Goal: Task Accomplishment & Management: Use online tool/utility

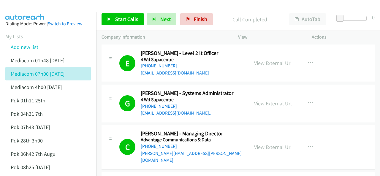
click at [192, 24] on link "Finish" at bounding box center [196, 19] width 33 height 12
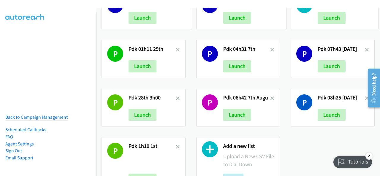
scroll to position [56, 0]
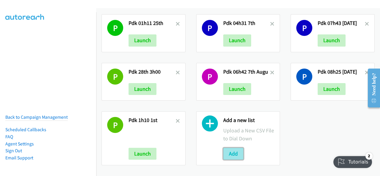
click at [228, 148] on button "Add" at bounding box center [233, 154] width 20 height 12
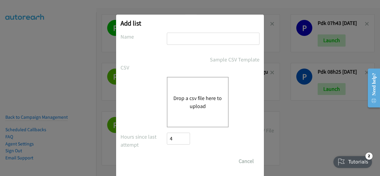
drag, startPoint x: 176, startPoint y: 36, endPoint x: 168, endPoint y: 38, distance: 8.4
click at [168, 38] on input "text" at bounding box center [213, 39] width 93 height 12
paste input "Media 01h01 12th aug"
type input "Media 01h01 12th aug"
click at [187, 98] on button "Drop a csv file here to upload" at bounding box center [197, 102] width 49 height 16
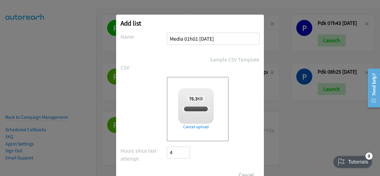
checkbox input "true"
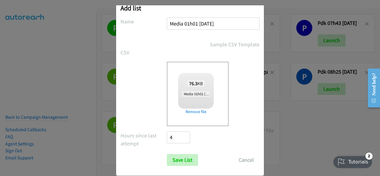
scroll to position [24, 0]
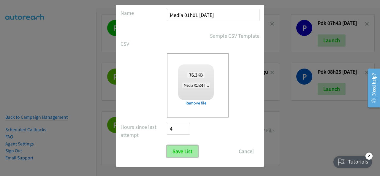
click at [181, 149] on input "Save List" at bounding box center [182, 151] width 31 height 12
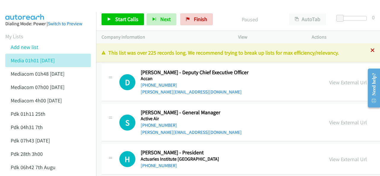
click at [370, 52] on icon at bounding box center [372, 51] width 4 height 4
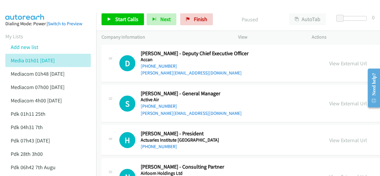
click at [34, 9] on img at bounding box center [25, 10] width 44 height 21
click at [120, 21] on span "Start Calls" at bounding box center [126, 19] width 23 height 7
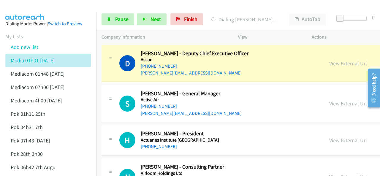
click at [29, 5] on img at bounding box center [25, 10] width 44 height 21
click at [28, 7] on img at bounding box center [25, 10] width 44 height 21
click at [43, 5] on img at bounding box center [25, 10] width 44 height 21
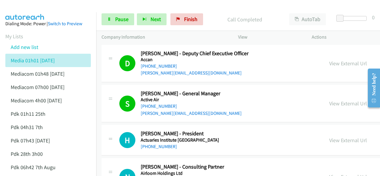
click at [17, 7] on img at bounding box center [25, 10] width 44 height 21
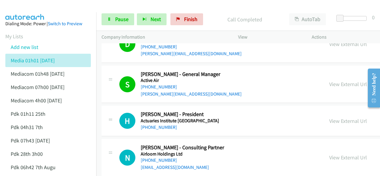
scroll to position [30, 0]
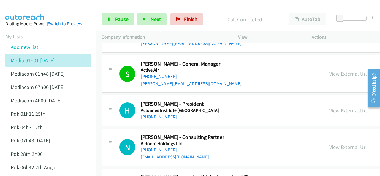
drag, startPoint x: 42, startPoint y: 11, endPoint x: 48, endPoint y: 19, distance: 10.1
click at [42, 11] on img at bounding box center [25, 10] width 44 height 21
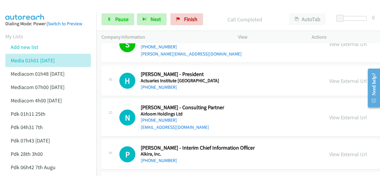
scroll to position [89, 0]
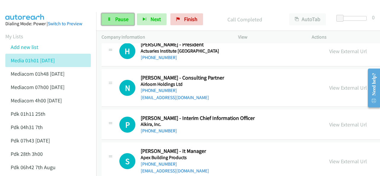
click at [119, 17] on span "Pause" at bounding box center [121, 19] width 13 height 7
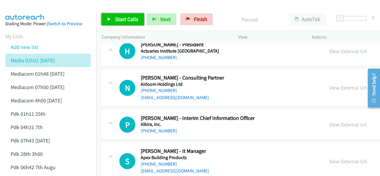
click at [115, 22] on span "Start Calls" at bounding box center [126, 19] width 23 height 7
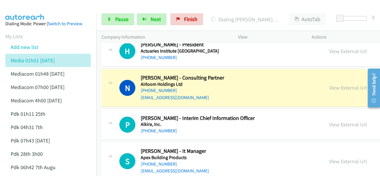
click at [26, 6] on img at bounding box center [25, 10] width 44 height 21
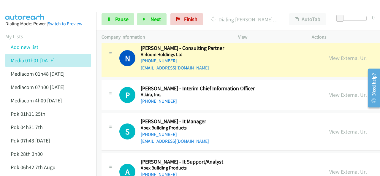
click at [45, 11] on img at bounding box center [25, 10] width 44 height 21
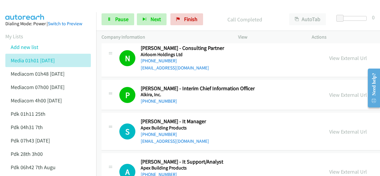
click at [33, 10] on img at bounding box center [25, 10] width 44 height 21
click at [115, 22] on span "Pause" at bounding box center [121, 19] width 13 height 7
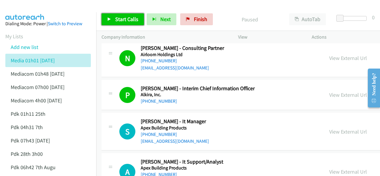
click at [115, 20] on span "Start Calls" at bounding box center [126, 19] width 23 height 7
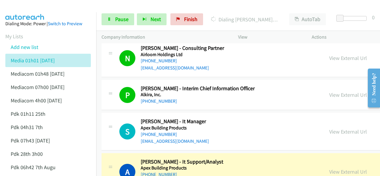
click at [32, 10] on img at bounding box center [25, 10] width 44 height 21
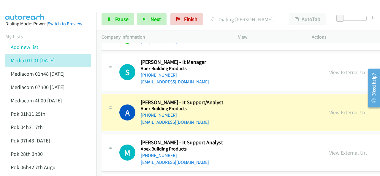
scroll to position [208, 0]
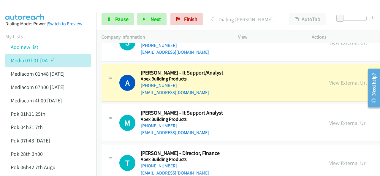
click at [28, 7] on img at bounding box center [25, 10] width 44 height 21
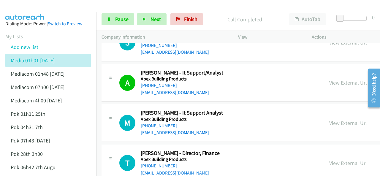
click at [37, 12] on main "Start Calls Pause Next Finish Call Completed AutoTab AutoTab 0 Company Informat…" at bounding box center [190, 14] width 380 height 28
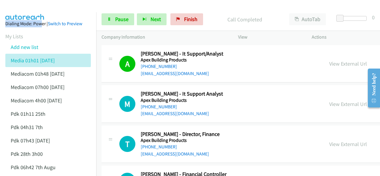
scroll to position [237, 0]
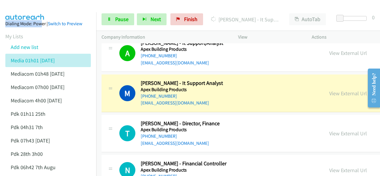
click at [24, 8] on img at bounding box center [25, 10] width 44 height 21
click at [60, 6] on div at bounding box center [187, 11] width 374 height 23
click at [109, 17] on link "Pause" at bounding box center [117, 19] width 33 height 12
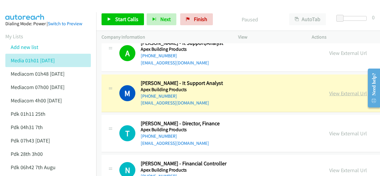
click at [329, 91] on link "View External Url" at bounding box center [348, 93] width 38 height 7
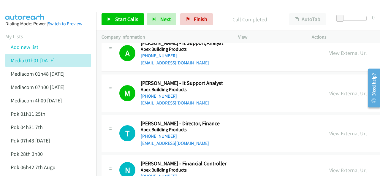
click at [29, 8] on img at bounding box center [25, 10] width 44 height 21
click at [122, 22] on span "Start Calls" at bounding box center [126, 19] width 23 height 7
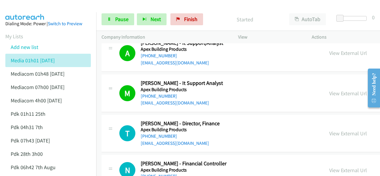
click at [26, 6] on img at bounding box center [25, 10] width 44 height 21
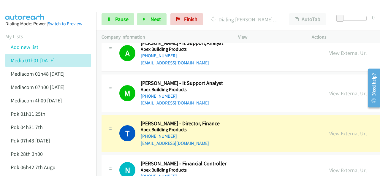
drag, startPoint x: 81, startPoint y: 5, endPoint x: 84, endPoint y: 10, distance: 5.6
click at [81, 6] on div at bounding box center [187, 11] width 374 height 23
click at [114, 19] on link "Pause" at bounding box center [117, 19] width 33 height 12
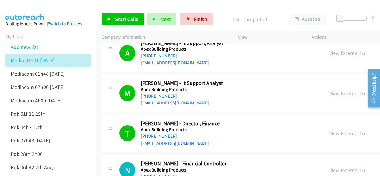
click at [32, 6] on img at bounding box center [25, 10] width 44 height 21
click at [329, 132] on link "View External Url" at bounding box center [348, 133] width 38 height 7
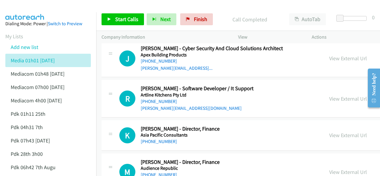
scroll to position [356, 0]
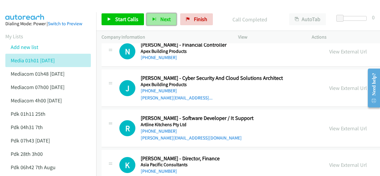
click at [163, 17] on span "Next" at bounding box center [165, 19] width 10 height 7
click at [162, 17] on span "Next" at bounding box center [165, 19] width 10 height 7
click at [162, 19] on span "Next" at bounding box center [165, 19] width 10 height 7
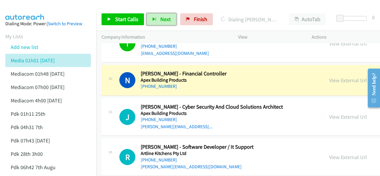
scroll to position [326, 0]
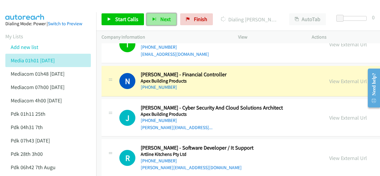
click at [163, 16] on button "Next" at bounding box center [162, 19] width 30 height 12
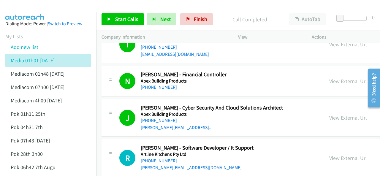
click at [33, 14] on aside "Dialing Mode: Power | Switch to Preview My Lists Add new list Media 01h01 [DATE…" at bounding box center [48, 149] width 96 height 275
click at [112, 19] on link "Start Calls" at bounding box center [122, 19] width 42 height 12
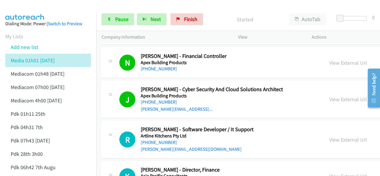
scroll to position [356, 0]
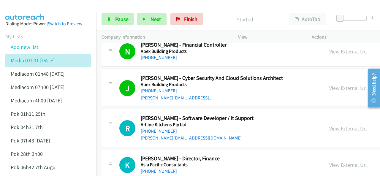
click at [329, 127] on link "View External Url" at bounding box center [348, 128] width 38 height 7
click at [379, 126] on icon "button" at bounding box center [385, 128] width 5 height 5
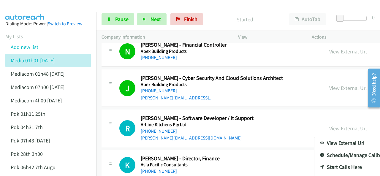
click at [107, 21] on div at bounding box center [190, 88] width 380 height 176
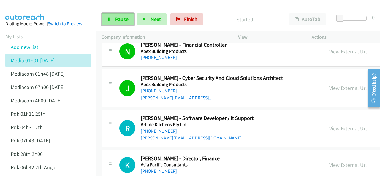
click at [120, 19] on span "Pause" at bounding box center [121, 19] width 13 height 7
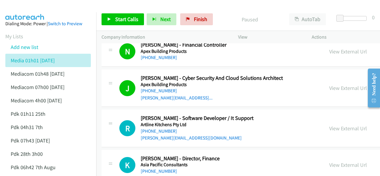
click at [33, 13] on aside "Dialing Mode: Power | Switch to Preview My Lists Add new list Media 01h01 [DATE…" at bounding box center [48, 149] width 96 height 275
click at [119, 22] on span "Start Calls" at bounding box center [126, 19] width 23 height 7
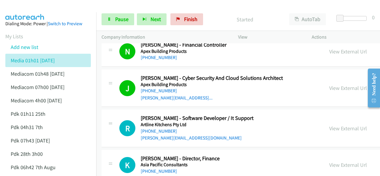
click at [37, 7] on img at bounding box center [25, 10] width 44 height 21
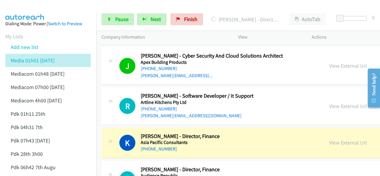
scroll to position [386, 0]
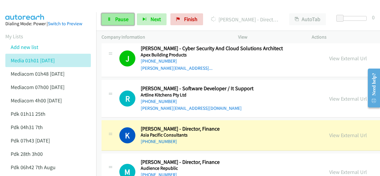
click at [112, 18] on link "Pause" at bounding box center [117, 19] width 33 height 12
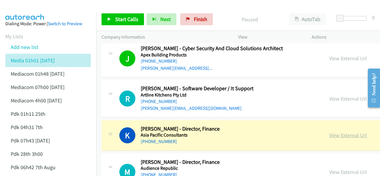
drag, startPoint x: 288, startPoint y: 133, endPoint x: 290, endPoint y: 135, distance: 3.2
drag, startPoint x: 274, startPoint y: 136, endPoint x: 271, endPoint y: 136, distance: 3.3
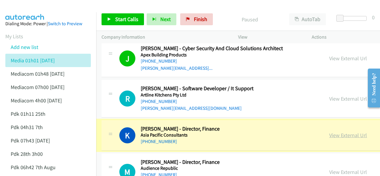
click at [329, 134] on link "View External Url" at bounding box center [348, 135] width 38 height 7
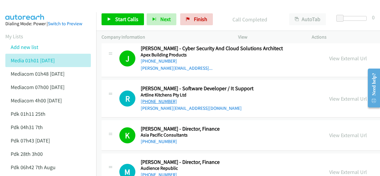
click at [161, 100] on link "[PHONE_NUMBER]" at bounding box center [159, 101] width 36 height 6
click at [36, 13] on aside "Dialing Mode: Power | Switch to Preview My Lists Add new list Media 01h01 [DATE…" at bounding box center [48, 149] width 96 height 275
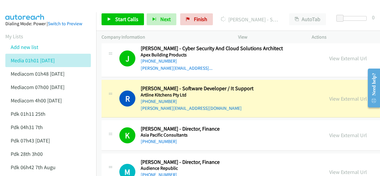
click at [34, 10] on img at bounding box center [25, 10] width 44 height 21
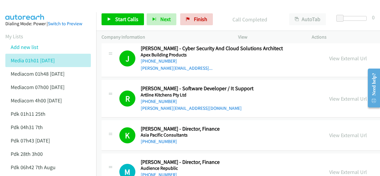
click at [31, 12] on aside "Dialing Mode: Power | Switch to Preview My Lists Add new list Media 01h01 [DATE…" at bounding box center [48, 149] width 96 height 275
click at [108, 24] on div "Start Calls Pause Next Finish Call Completed AutoTab AutoTab 0" at bounding box center [238, 19] width 284 height 23
click at [111, 18] on link "Start Calls" at bounding box center [122, 19] width 42 height 12
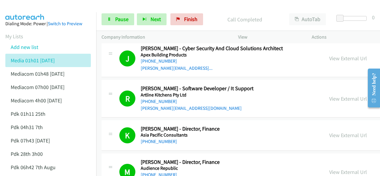
click at [29, 16] on aside "Dialing Mode: Power | Switch to Preview My Lists Add new list Media 01h01 [DATE…" at bounding box center [48, 149] width 96 height 275
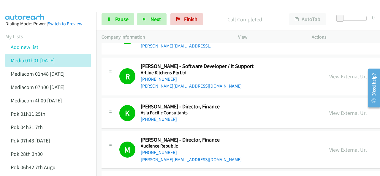
scroll to position [415, 0]
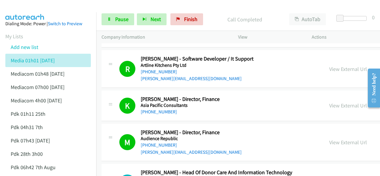
click at [39, 5] on img at bounding box center [25, 10] width 44 height 21
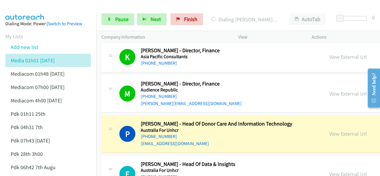
scroll to position [475, 0]
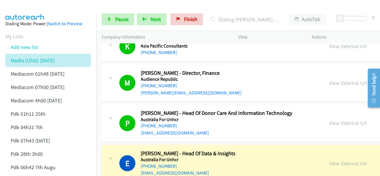
click at [39, 9] on img at bounding box center [25, 10] width 44 height 21
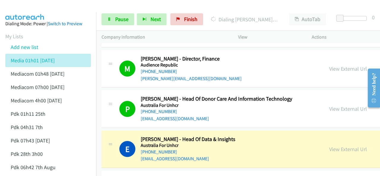
scroll to position [504, 0]
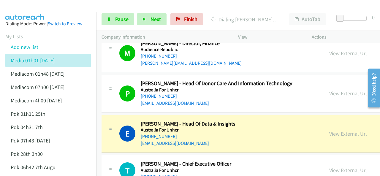
click at [20, 5] on img at bounding box center [25, 10] width 44 height 21
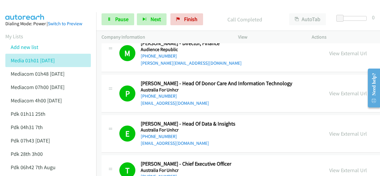
drag, startPoint x: 24, startPoint y: 15, endPoint x: 28, endPoint y: 13, distance: 4.4
click at [24, 15] on aside "Dialing Mode: Power | Switch to Preview My Lists Add new list Media 01h01 [DATE…" at bounding box center [48, 149] width 96 height 275
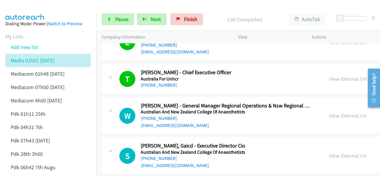
scroll to position [593, 0]
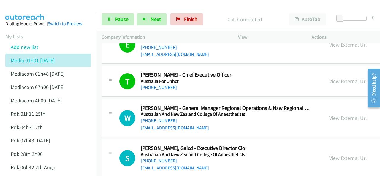
click at [37, 14] on aside "Dialing Mode: Power | Switch to Preview My Lists Add new list Media 01h01 [DATE…" at bounding box center [48, 149] width 96 height 275
click at [122, 20] on span "Pause" at bounding box center [121, 19] width 13 height 7
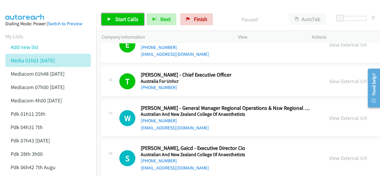
click at [125, 16] on span "Start Calls" at bounding box center [126, 19] width 23 height 7
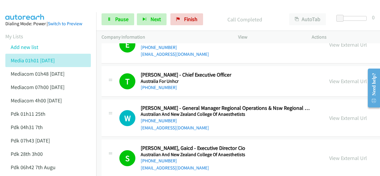
click at [23, 13] on aside "Dialing Mode: Power | Switch to Preview My Lists Add new list Media 01h01 [DATE…" at bounding box center [48, 149] width 96 height 275
click at [43, 11] on img at bounding box center [25, 10] width 44 height 21
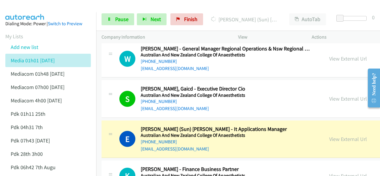
scroll to position [682, 0]
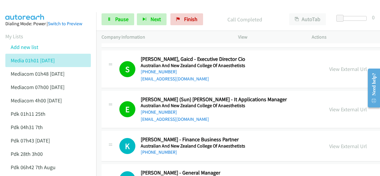
click at [28, 6] on img at bounding box center [25, 10] width 44 height 21
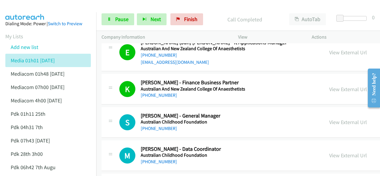
scroll to position [741, 0]
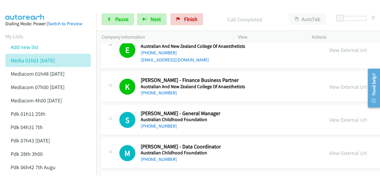
click at [38, 6] on img at bounding box center [25, 10] width 44 height 21
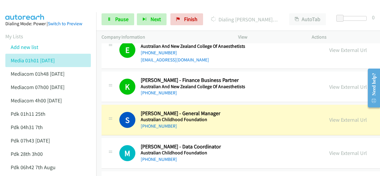
click at [34, 7] on img at bounding box center [25, 10] width 44 height 21
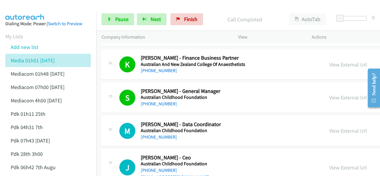
scroll to position [771, 0]
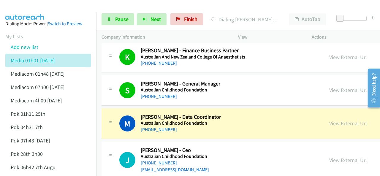
click at [35, 6] on img at bounding box center [25, 10] width 44 height 21
click at [324, 125] on div "View External Url View External Url Schedule/Manage Callback Start Calls Here R…" at bounding box center [382, 124] width 117 height 20
click at [329, 122] on link "View External Url" at bounding box center [348, 123] width 38 height 7
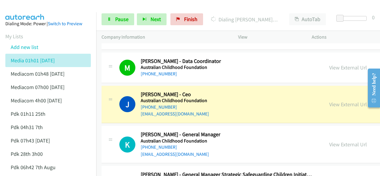
scroll to position [830, 0]
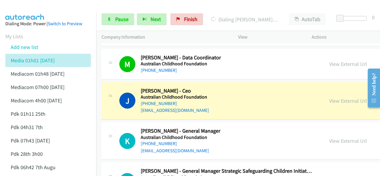
click at [34, 6] on img at bounding box center [25, 10] width 44 height 21
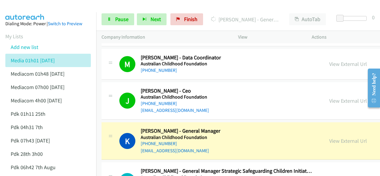
click at [33, 8] on img at bounding box center [25, 10] width 44 height 21
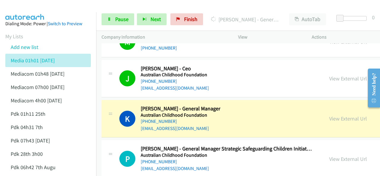
scroll to position [860, 0]
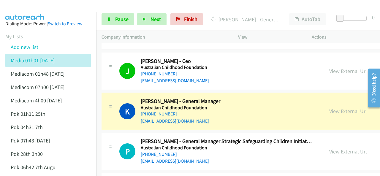
click at [33, 12] on img at bounding box center [25, 10] width 44 height 21
drag, startPoint x: 113, startPoint y: 18, endPoint x: 117, endPoint y: 25, distance: 7.2
click at [113, 18] on link "Pause" at bounding box center [117, 19] width 33 height 12
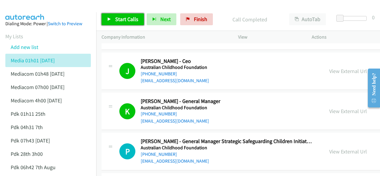
click at [132, 20] on span "Start Calls" at bounding box center [126, 19] width 23 height 7
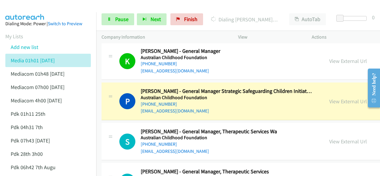
scroll to position [949, 0]
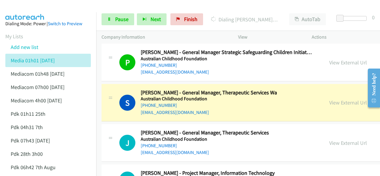
click at [33, 10] on img at bounding box center [25, 10] width 44 height 21
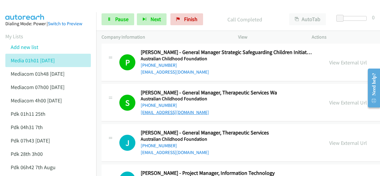
scroll to position [979, 0]
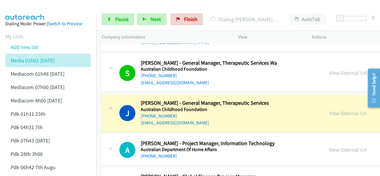
click at [44, 9] on img at bounding box center [25, 10] width 44 height 21
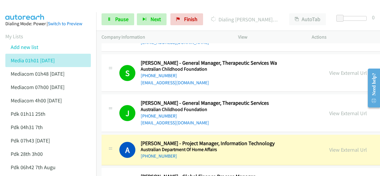
click at [36, 6] on img at bounding box center [25, 10] width 44 height 21
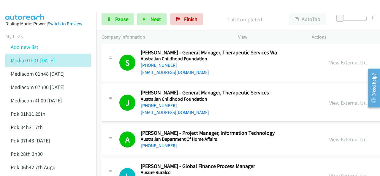
scroll to position [1008, 0]
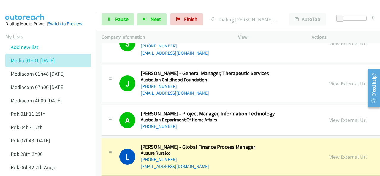
click at [21, 5] on img at bounding box center [25, 10] width 44 height 21
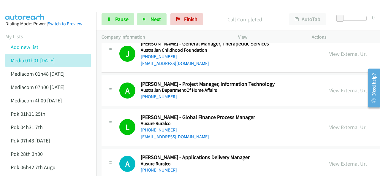
click at [28, 7] on img at bounding box center [25, 10] width 44 height 21
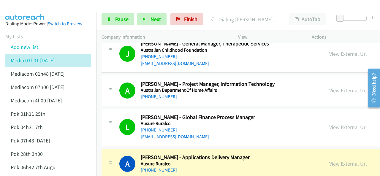
click at [36, 9] on img at bounding box center [25, 10] width 44 height 21
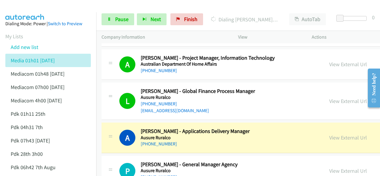
scroll to position [1097, 0]
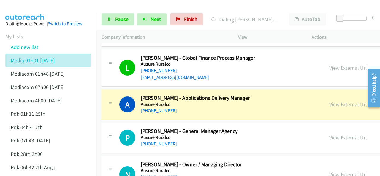
click at [23, 6] on img at bounding box center [25, 10] width 44 height 21
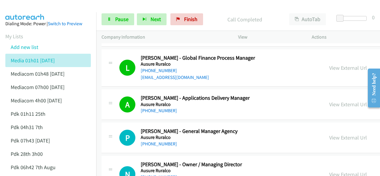
scroll to position [1127, 0]
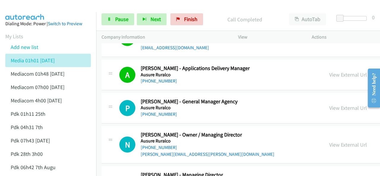
click at [28, 8] on img at bounding box center [25, 10] width 44 height 21
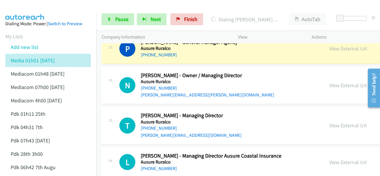
scroll to position [1157, 0]
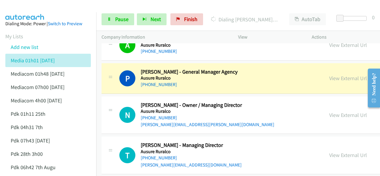
click at [47, 8] on div at bounding box center [187, 11] width 374 height 23
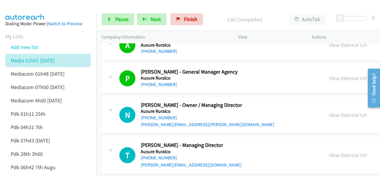
click at [44, 11] on img at bounding box center [25, 10] width 44 height 21
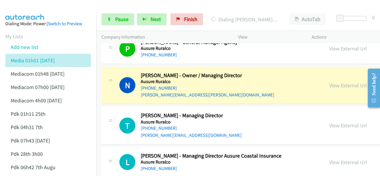
click at [26, 6] on img at bounding box center [25, 10] width 44 height 21
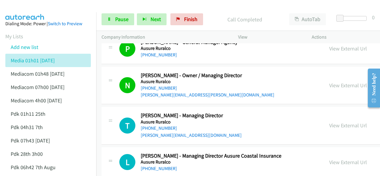
click at [20, 13] on aside "Dialing Mode: Power | Switch to Preview My Lists Add new list Media 01h01 [DATE…" at bounding box center [48, 149] width 96 height 275
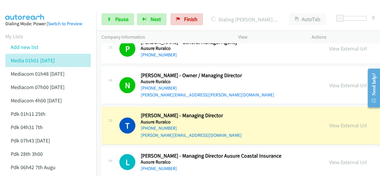
click at [30, 10] on img at bounding box center [25, 10] width 44 height 21
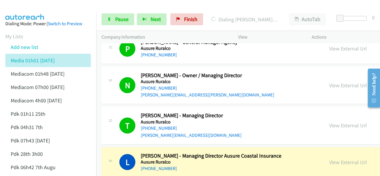
click at [25, 9] on img at bounding box center [25, 10] width 44 height 21
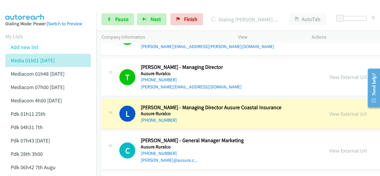
scroll to position [1246, 0]
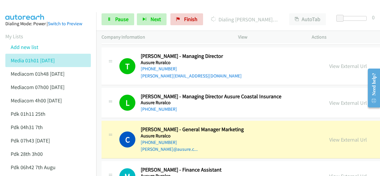
click at [40, 10] on img at bounding box center [25, 10] width 44 height 21
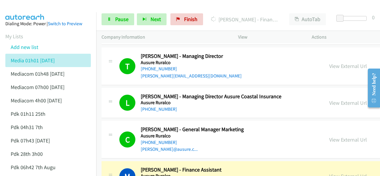
click at [47, 6] on img at bounding box center [25, 10] width 44 height 21
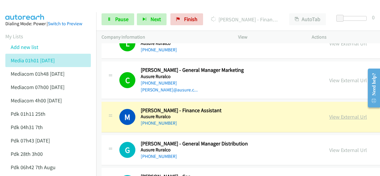
click at [329, 113] on link "View External Url" at bounding box center [348, 116] width 38 height 7
click at [112, 17] on link "Pause" at bounding box center [117, 19] width 33 height 12
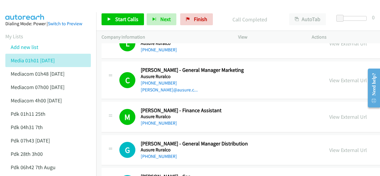
click at [34, 13] on aside "Dialing Mode: Power | Switch to Preview My Lists Add new list Media 01h01 [DATE…" at bounding box center [48, 149] width 96 height 275
click at [122, 18] on span "Start Calls" at bounding box center [126, 19] width 23 height 7
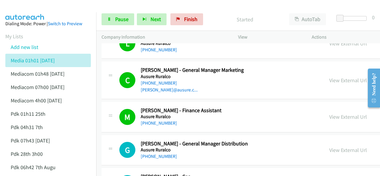
click at [36, 7] on img at bounding box center [25, 10] width 44 height 21
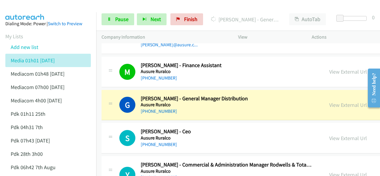
scroll to position [1364, 0]
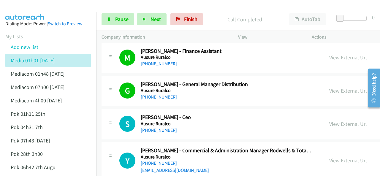
click at [34, 13] on aside "Dialing Mode: Power | Switch to Preview My Lists Add new list Media 01h01 [DATE…" at bounding box center [48, 149] width 96 height 275
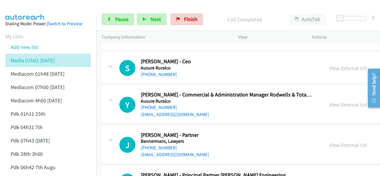
scroll to position [1424, 0]
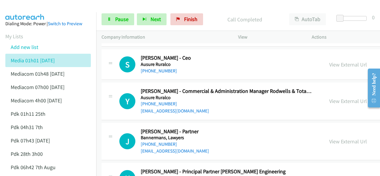
click at [38, 9] on img at bounding box center [25, 10] width 44 height 21
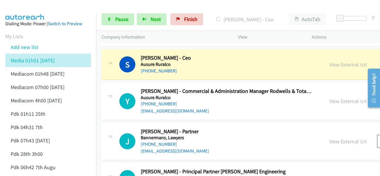
click at [377, 136] on button "button" at bounding box center [385, 141] width 16 height 12
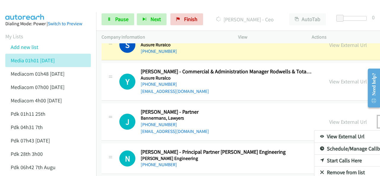
scroll to position [1453, 0]
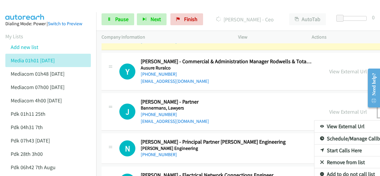
click at [314, 146] on link "Start Calls Here" at bounding box center [353, 150] width 79 height 12
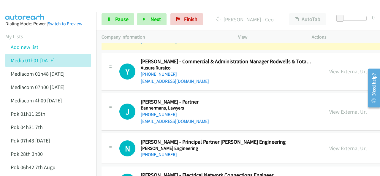
click at [30, 12] on aside "Dialing Mode: Power | Switch to Preview My Lists Add new list Media 01h01 [DATE…" at bounding box center [48, 149] width 96 height 275
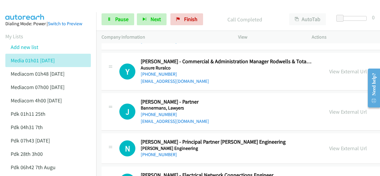
scroll to position [1424, 0]
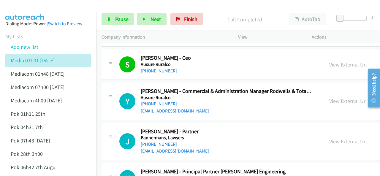
click at [33, 12] on img at bounding box center [25, 10] width 44 height 21
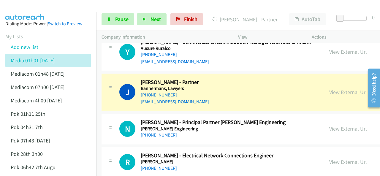
scroll to position [1483, 0]
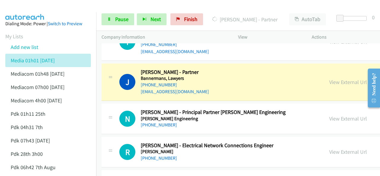
click at [48, 13] on aside "Dialing Mode: Power | Switch to Preview My Lists Add new list Media 01h01 [DATE…" at bounding box center [48, 149] width 96 height 275
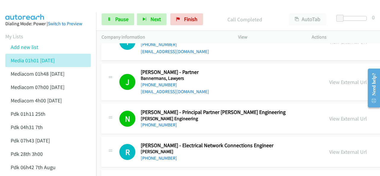
click at [33, 15] on aside "Dialing Mode: Power | Switch to Preview My Lists Add new list Media 01h01 [DATE…" at bounding box center [48, 149] width 96 height 275
click at [41, 11] on img at bounding box center [25, 10] width 44 height 21
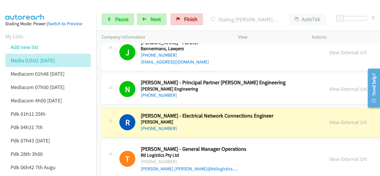
scroll to position [1542, 0]
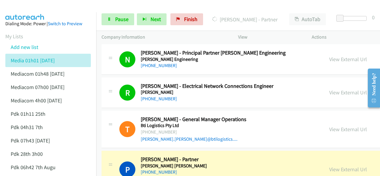
click at [34, 10] on img at bounding box center [25, 10] width 44 height 21
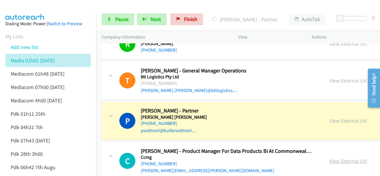
scroll to position [1602, 0]
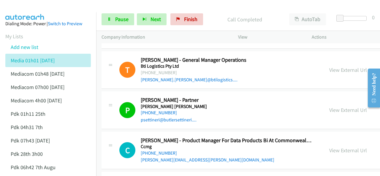
click at [31, 9] on img at bounding box center [25, 10] width 44 height 21
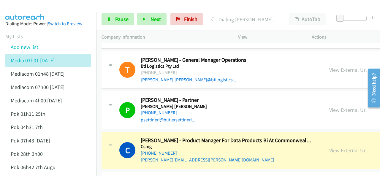
click at [34, 8] on img at bounding box center [25, 10] width 44 height 21
click at [110, 20] on icon at bounding box center [109, 19] width 4 height 4
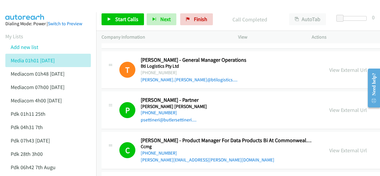
click at [18, 6] on img at bounding box center [25, 10] width 44 height 21
click at [120, 20] on span "Start Calls" at bounding box center [126, 19] width 23 height 7
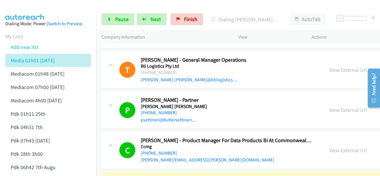
scroll to position [1691, 0]
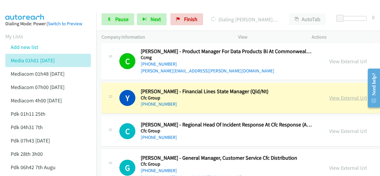
click at [329, 94] on link "View External Url" at bounding box center [348, 97] width 38 height 7
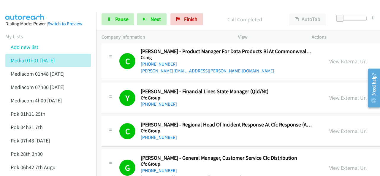
click at [35, 5] on img at bounding box center [25, 10] width 44 height 21
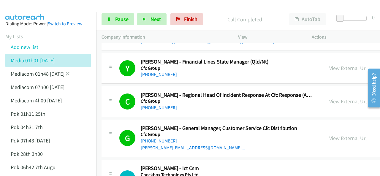
scroll to position [59, 0]
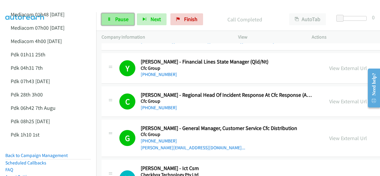
click at [117, 23] on link "Pause" at bounding box center [117, 19] width 33 height 12
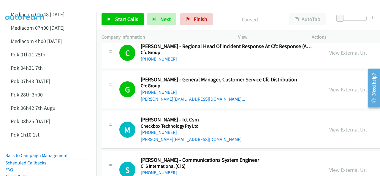
scroll to position [1780, 0]
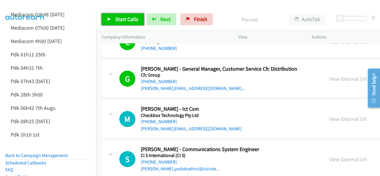
click at [117, 20] on span "Start Calls" at bounding box center [126, 19] width 23 height 7
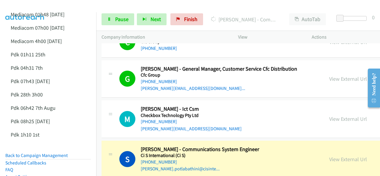
click at [31, 5] on img at bounding box center [25, 10] width 44 height 21
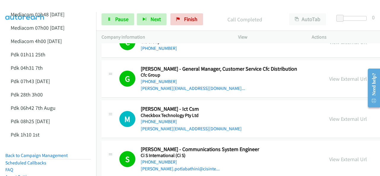
click at [33, 7] on img at bounding box center [25, 10] width 44 height 21
click at [27, 8] on img at bounding box center [25, 10] width 44 height 21
click at [121, 21] on span "Pause" at bounding box center [121, 19] width 13 height 7
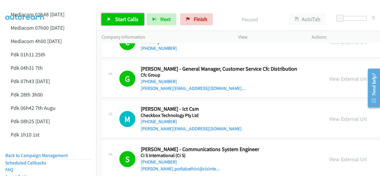
click at [123, 19] on span "Start Calls" at bounding box center [126, 19] width 23 height 7
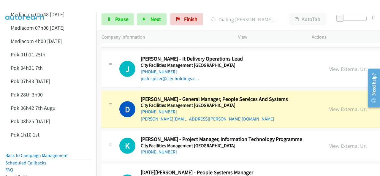
scroll to position [1957, 0]
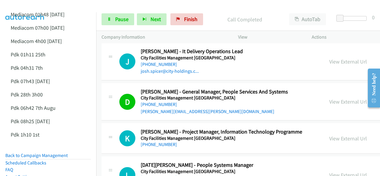
click at [24, 5] on img at bounding box center [25, 10] width 44 height 21
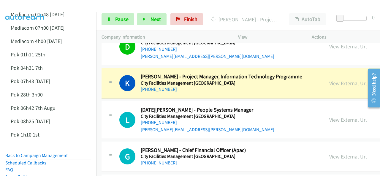
scroll to position [2017, 0]
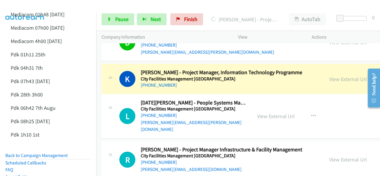
drag, startPoint x: 178, startPoint y: 101, endPoint x: 209, endPoint y: 104, distance: 31.2
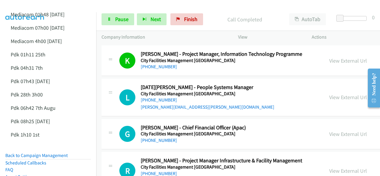
scroll to position [2046, 0]
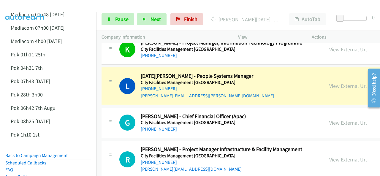
click at [39, 7] on img at bounding box center [25, 10] width 44 height 21
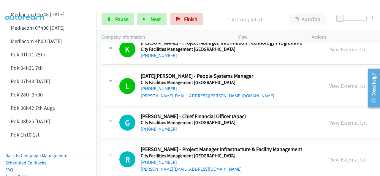
click at [19, 4] on img at bounding box center [25, 10] width 44 height 21
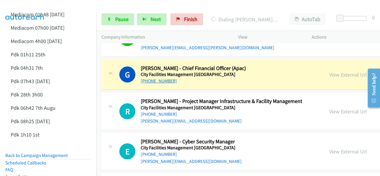
scroll to position [2106, 0]
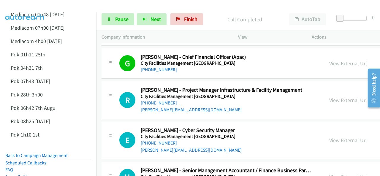
click at [24, 8] on img at bounding box center [25, 10] width 44 height 21
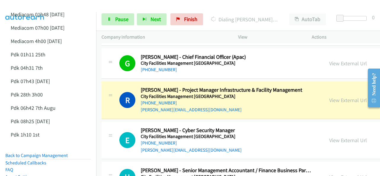
click at [35, 6] on img at bounding box center [25, 10] width 44 height 21
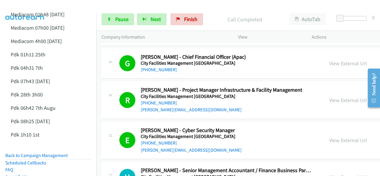
drag, startPoint x: 31, startPoint y: 8, endPoint x: 34, endPoint y: 7, distance: 3.3
click at [31, 8] on img at bounding box center [25, 10] width 44 height 21
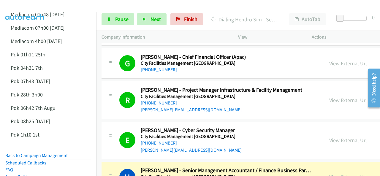
click at [35, 8] on img at bounding box center [25, 10] width 44 height 21
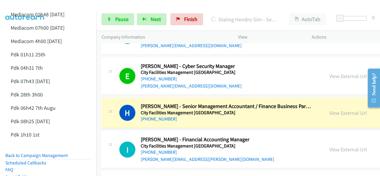
scroll to position [2195, 0]
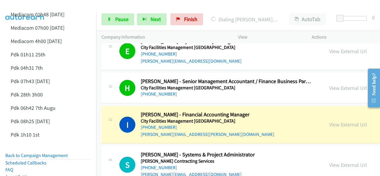
click at [29, 10] on img at bounding box center [25, 10] width 44 height 21
click at [28, 4] on img at bounding box center [25, 10] width 44 height 21
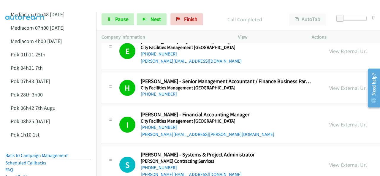
click at [329, 121] on link "View External Url" at bounding box center [348, 124] width 38 height 7
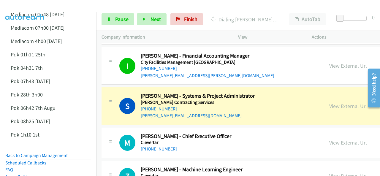
scroll to position [2254, 0]
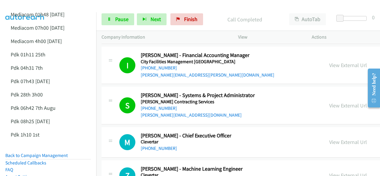
click at [46, 7] on img at bounding box center [25, 10] width 44 height 21
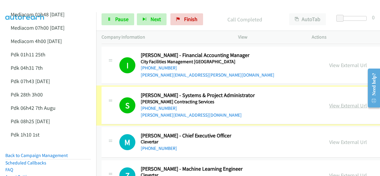
click at [329, 102] on link "View External Url" at bounding box center [348, 105] width 38 height 7
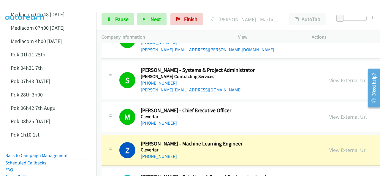
scroll to position [2284, 0]
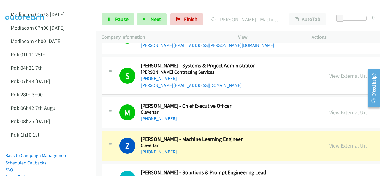
click at [329, 142] on link "View External Url" at bounding box center [348, 145] width 38 height 7
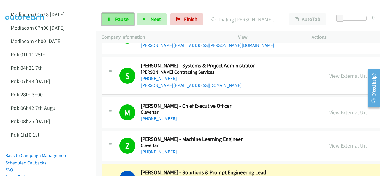
click at [113, 19] on link "Pause" at bounding box center [117, 19] width 33 height 12
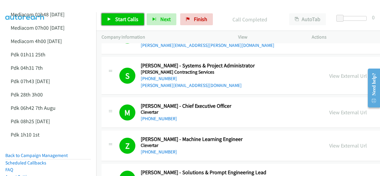
click at [116, 19] on span "Start Calls" at bounding box center [126, 19] width 23 height 7
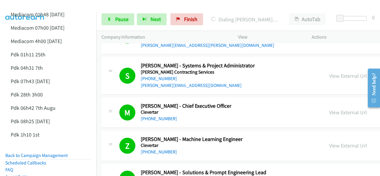
click at [37, 5] on img at bounding box center [25, 10] width 44 height 21
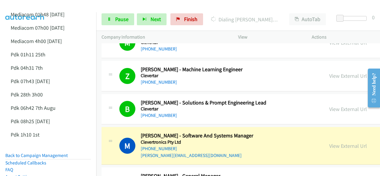
scroll to position [2343, 0]
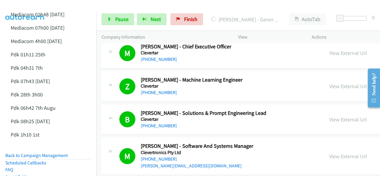
click at [34, 5] on img at bounding box center [25, 10] width 44 height 21
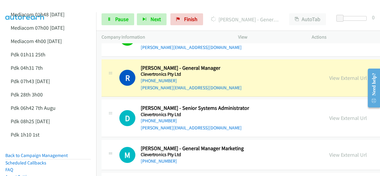
scroll to position [2462, 0]
click at [115, 5] on div at bounding box center [187, 11] width 374 height 23
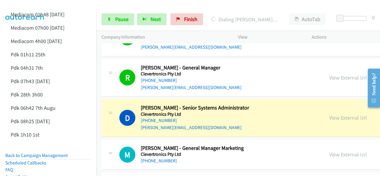
click at [35, 8] on img at bounding box center [25, 10] width 44 height 21
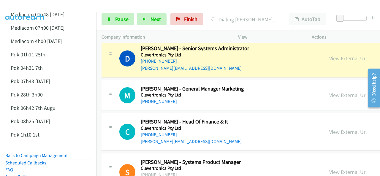
scroll to position [2491, 0]
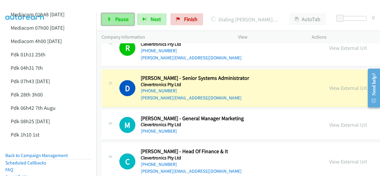
click at [116, 21] on span "Pause" at bounding box center [121, 19] width 13 height 7
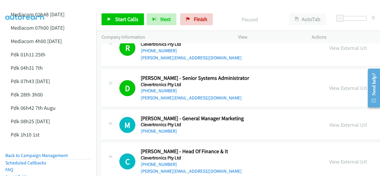
click at [36, 5] on img at bounding box center [25, 10] width 44 height 21
click at [329, 85] on link "View External Url" at bounding box center [348, 88] width 38 height 7
click at [122, 18] on span "Start Calls" at bounding box center [126, 19] width 23 height 7
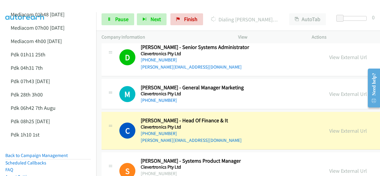
scroll to position [2551, 0]
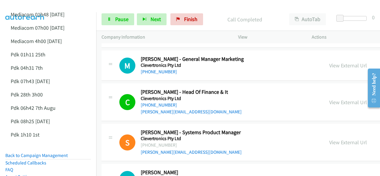
click at [32, 9] on img at bounding box center [25, 10] width 44 height 21
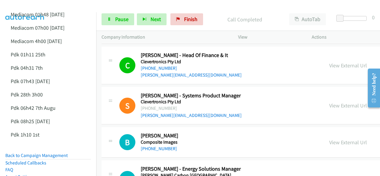
scroll to position [2580, 0]
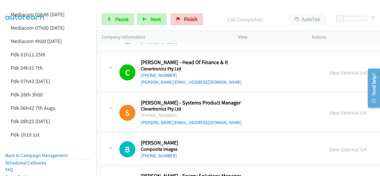
click at [29, 5] on img at bounding box center [25, 10] width 44 height 21
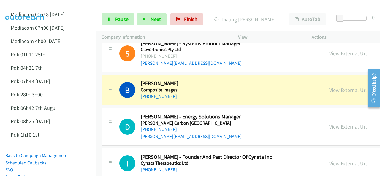
scroll to position [2610, 0]
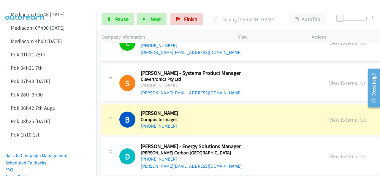
click at [329, 116] on link "View External Url" at bounding box center [348, 119] width 38 height 7
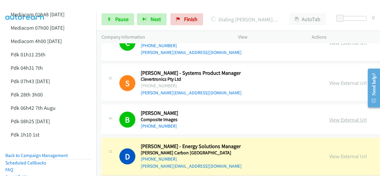
click at [329, 116] on link "View External Url" at bounding box center [348, 119] width 38 height 7
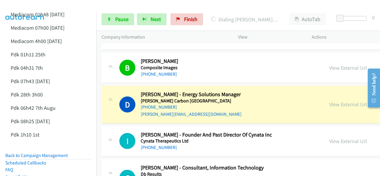
scroll to position [2669, 0]
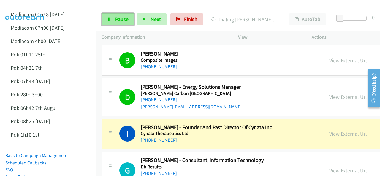
click at [117, 20] on span "Pause" at bounding box center [121, 19] width 13 height 7
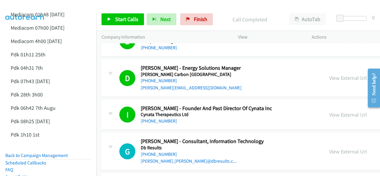
scroll to position [2699, 0]
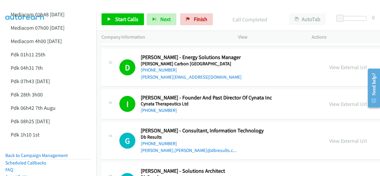
click at [27, 5] on img at bounding box center [25, 10] width 44 height 21
click at [120, 18] on span "Start Calls" at bounding box center [126, 19] width 23 height 7
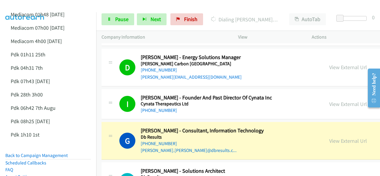
drag, startPoint x: 33, startPoint y: 5, endPoint x: 38, endPoint y: 6, distance: 5.4
click at [33, 6] on img at bounding box center [25, 10] width 44 height 21
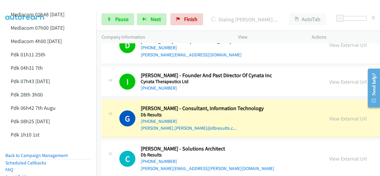
scroll to position [2729, 0]
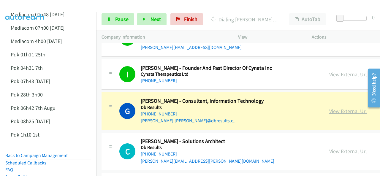
click at [329, 108] on link "View External Url" at bounding box center [348, 111] width 38 height 7
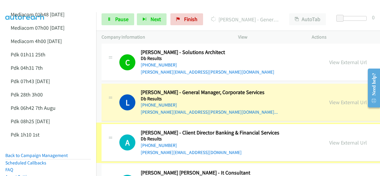
scroll to position [2818, 6]
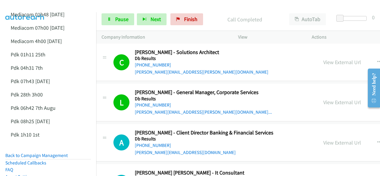
click at [28, 6] on img at bounding box center [25, 10] width 44 height 21
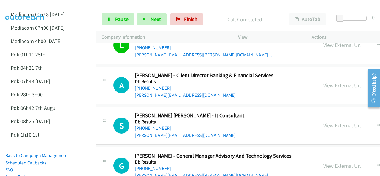
scroll to position [2877, 6]
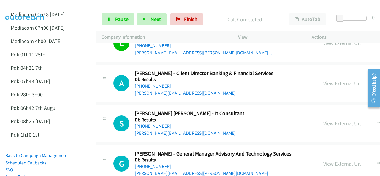
click at [30, 9] on img at bounding box center [25, 10] width 44 height 21
click at [35, 8] on img at bounding box center [25, 10] width 44 height 21
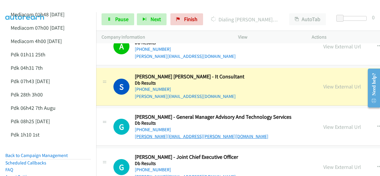
scroll to position [2907, 6]
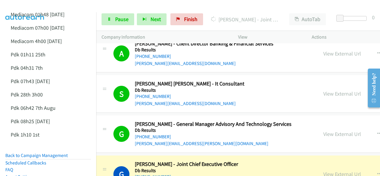
click at [34, 6] on img at bounding box center [25, 10] width 44 height 21
click at [38, 5] on img at bounding box center [25, 10] width 44 height 21
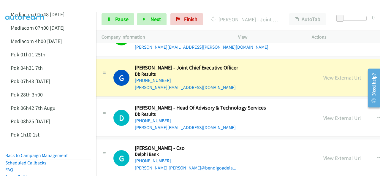
scroll to position [3007, 6]
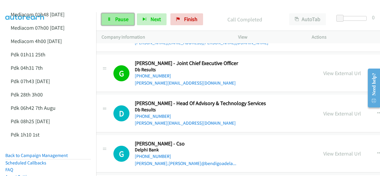
click at [118, 19] on span "Pause" at bounding box center [121, 19] width 13 height 7
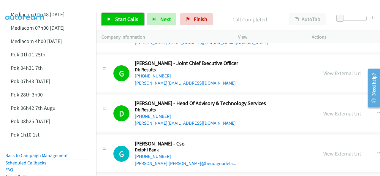
click at [117, 18] on span "Start Calls" at bounding box center [126, 19] width 23 height 7
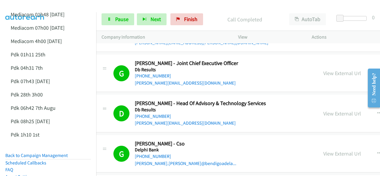
click at [29, 9] on img at bounding box center [25, 10] width 44 height 21
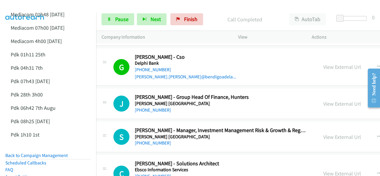
scroll to position [3096, 6]
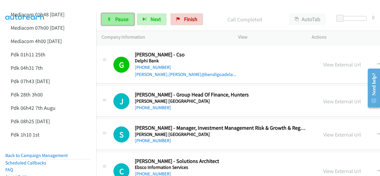
click at [119, 18] on span "Pause" at bounding box center [121, 19] width 13 height 7
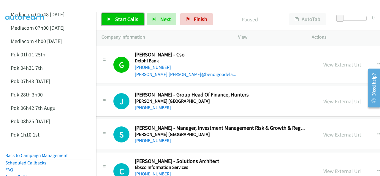
click at [120, 19] on span "Start Calls" at bounding box center [126, 19] width 23 height 7
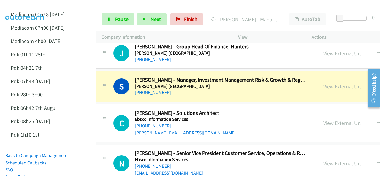
scroll to position [3156, 6]
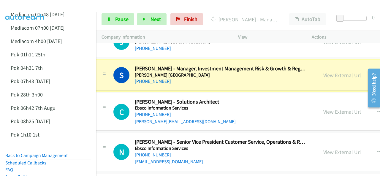
click at [323, 72] on link "View External Url" at bounding box center [342, 75] width 38 height 7
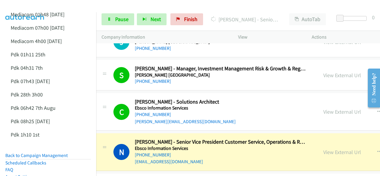
click at [43, 8] on img at bounding box center [25, 10] width 44 height 21
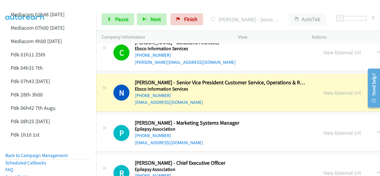
scroll to position [3227, 6]
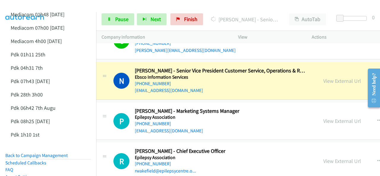
click at [51, 8] on div at bounding box center [187, 11] width 374 height 23
click at [114, 18] on link "Pause" at bounding box center [117, 19] width 33 height 12
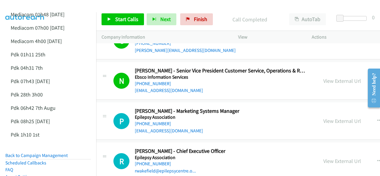
click at [32, 6] on img at bounding box center [25, 10] width 44 height 21
click at [323, 77] on link "View External Url" at bounding box center [342, 80] width 38 height 7
click at [116, 18] on span "Start Calls" at bounding box center [126, 19] width 23 height 7
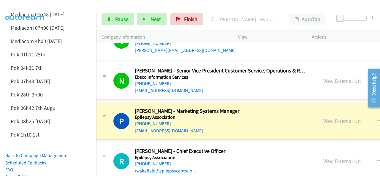
click at [24, 5] on img at bounding box center [25, 10] width 44 height 21
click at [30, 7] on img at bounding box center [25, 10] width 44 height 21
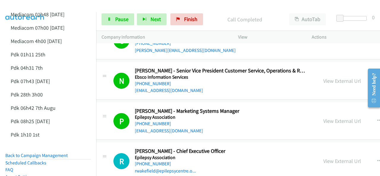
click at [27, 6] on img at bounding box center [25, 10] width 44 height 21
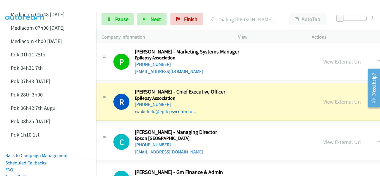
scroll to position [3316, 6]
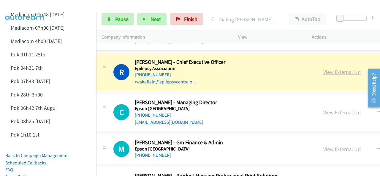
click at [323, 69] on link "View External Url" at bounding box center [342, 72] width 38 height 7
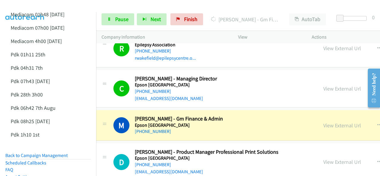
scroll to position [3346, 6]
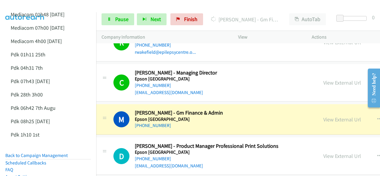
click at [29, 5] on img at bounding box center [25, 10] width 44 height 21
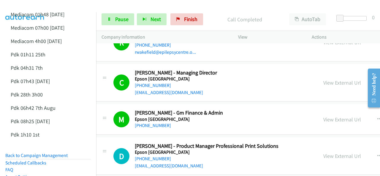
click at [34, 4] on img at bounding box center [25, 10] width 44 height 21
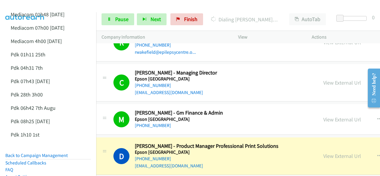
click at [36, 7] on img at bounding box center [25, 10] width 44 height 21
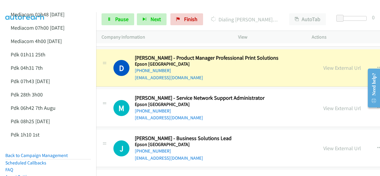
scroll to position [3435, 6]
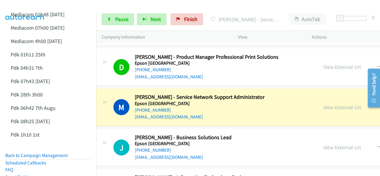
click at [40, 9] on img at bounding box center [25, 10] width 44 height 21
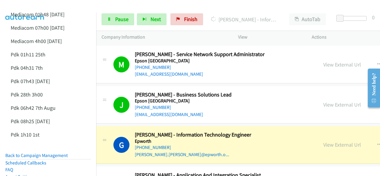
scroll to position [3494, 6]
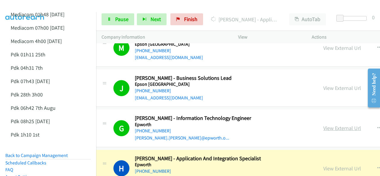
click at [323, 125] on link "View External Url" at bounding box center [342, 128] width 38 height 7
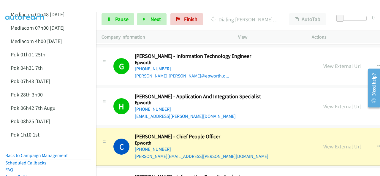
scroll to position [3583, 6]
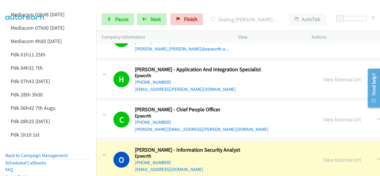
click at [18, 6] on img at bounding box center [25, 10] width 44 height 21
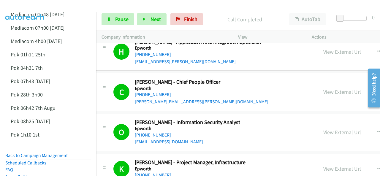
scroll to position [3642, 6]
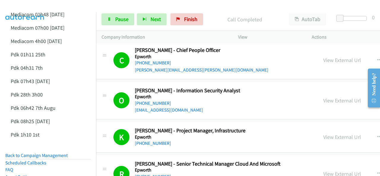
click at [28, 5] on img at bounding box center [25, 10] width 44 height 21
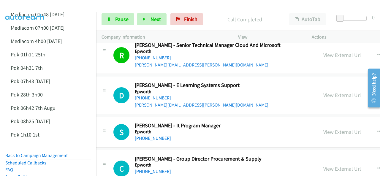
scroll to position [3749, 6]
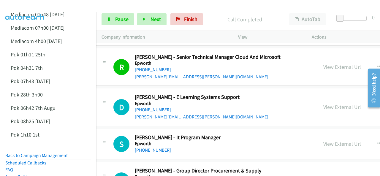
click at [27, 6] on img at bounding box center [25, 10] width 44 height 21
click at [116, 17] on span "Pause" at bounding box center [121, 19] width 13 height 7
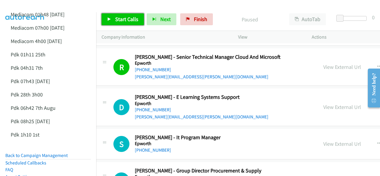
click at [121, 19] on span "Start Calls" at bounding box center [126, 19] width 23 height 7
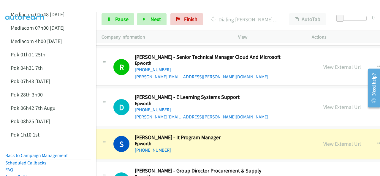
click at [30, 5] on img at bounding box center [25, 10] width 44 height 21
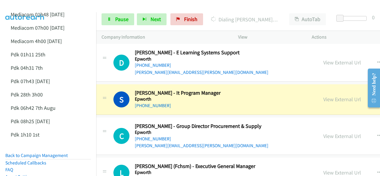
scroll to position [3808, 6]
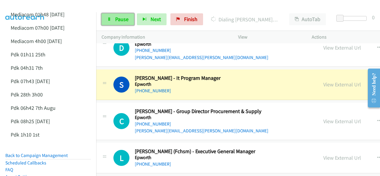
click at [119, 20] on span "Pause" at bounding box center [121, 19] width 13 height 7
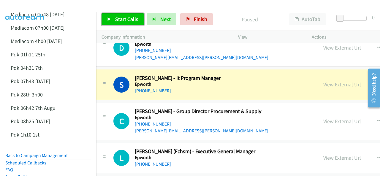
click at [118, 20] on span "Start Calls" at bounding box center [126, 19] width 23 height 7
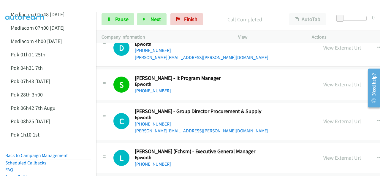
click at [23, 8] on img at bounding box center [25, 10] width 44 height 21
click at [35, 6] on img at bounding box center [25, 10] width 44 height 21
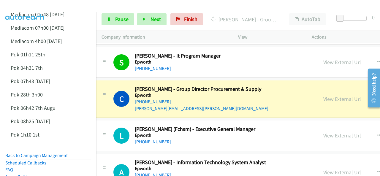
scroll to position [3838, 6]
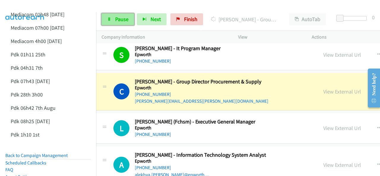
click at [113, 20] on link "Pause" at bounding box center [117, 19] width 33 height 12
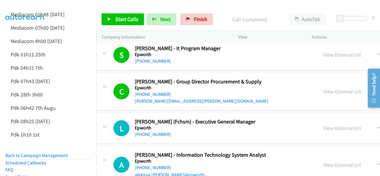
click at [40, 5] on img at bounding box center [25, 10] width 44 height 21
click at [323, 88] on link "View External Url" at bounding box center [342, 91] width 38 height 7
click at [129, 18] on span "Start Calls" at bounding box center [126, 19] width 23 height 7
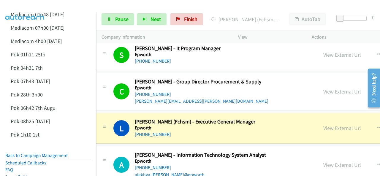
click at [28, 4] on img at bounding box center [25, 10] width 44 height 21
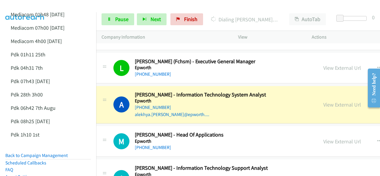
scroll to position [3897, 6]
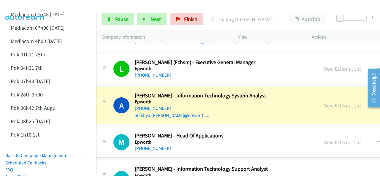
click at [28, 9] on img at bounding box center [25, 10] width 44 height 21
click at [25, 5] on img at bounding box center [25, 10] width 44 height 21
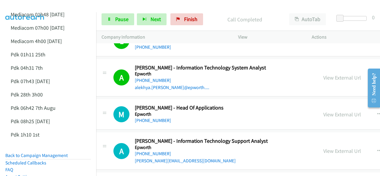
scroll to position [3927, 6]
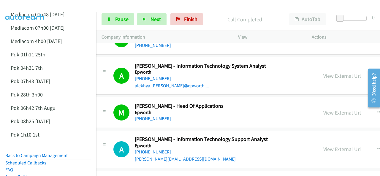
click at [24, 6] on img at bounding box center [25, 10] width 44 height 21
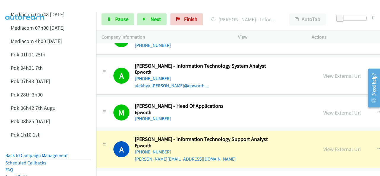
click at [37, 8] on img at bounding box center [25, 10] width 44 height 21
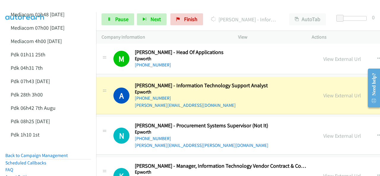
scroll to position [3986, 6]
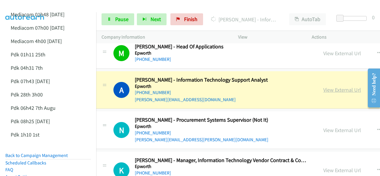
click at [323, 86] on link "View External Url" at bounding box center [342, 89] width 38 height 7
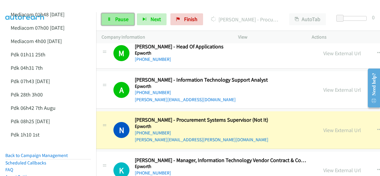
click at [115, 18] on span "Pause" at bounding box center [121, 19] width 13 height 7
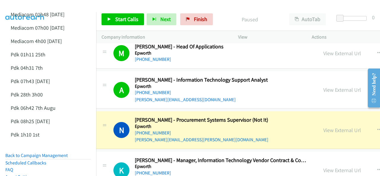
click at [51, 4] on div at bounding box center [187, 11] width 374 height 23
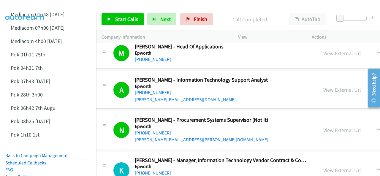
click at [39, 7] on img at bounding box center [25, 10] width 44 height 21
click at [121, 19] on span "Start Calls" at bounding box center [126, 19] width 23 height 7
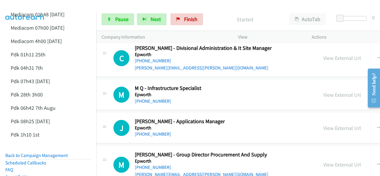
scroll to position [4253, 6]
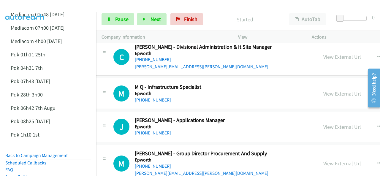
click at [37, 4] on img at bounding box center [25, 10] width 44 height 21
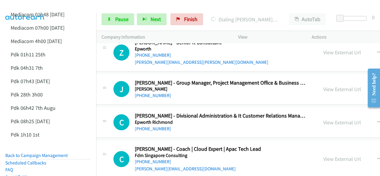
scroll to position [5084, 6]
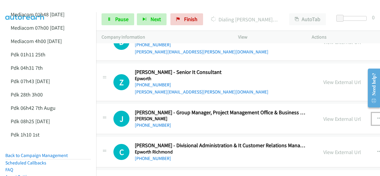
click at [377, 116] on icon "button" at bounding box center [379, 118] width 5 height 5
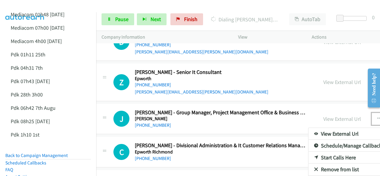
click at [308, 152] on link "Start Calls Here" at bounding box center [347, 158] width 79 height 12
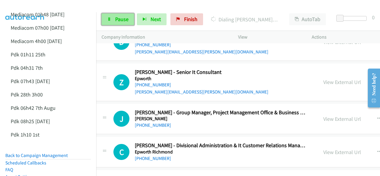
click at [114, 17] on link "Pause" at bounding box center [117, 19] width 33 height 12
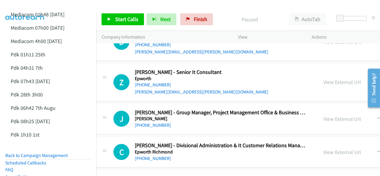
click at [31, 7] on img at bounding box center [25, 10] width 44 height 21
click at [41, 6] on img at bounding box center [25, 10] width 44 height 21
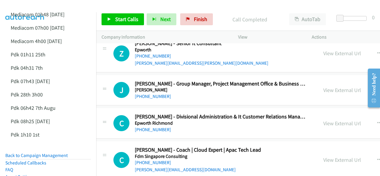
scroll to position [5113, 6]
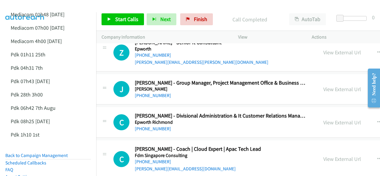
click at [377, 87] on icon "button" at bounding box center [379, 89] width 5 height 5
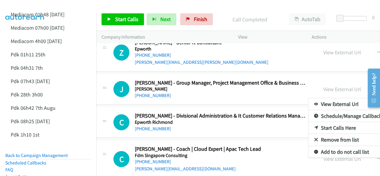
click at [308, 122] on link "Start Calls Here" at bounding box center [347, 128] width 79 height 12
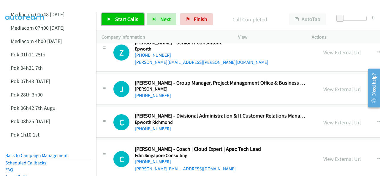
click at [124, 17] on span "Start Calls" at bounding box center [126, 19] width 23 height 7
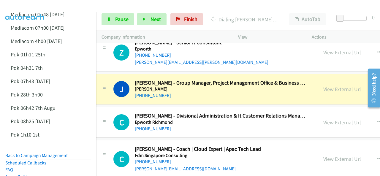
click at [34, 6] on img at bounding box center [25, 10] width 44 height 21
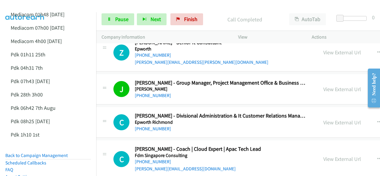
click at [39, 5] on img at bounding box center [25, 10] width 44 height 21
click at [28, 8] on img at bounding box center [25, 10] width 44 height 21
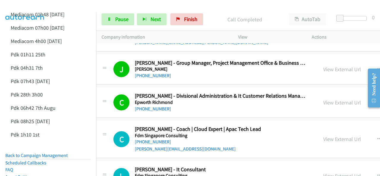
scroll to position [5143, 6]
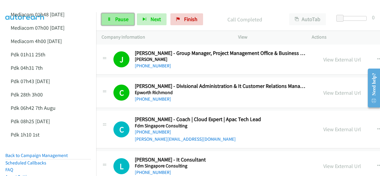
click at [113, 19] on link "Pause" at bounding box center [117, 19] width 33 height 12
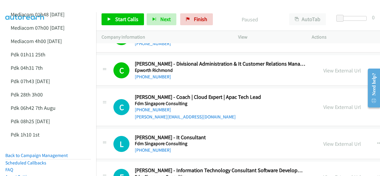
scroll to position [5173, 6]
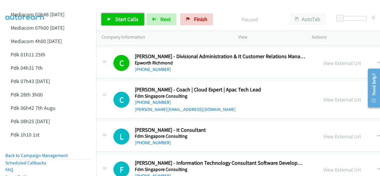
click at [113, 20] on link "Start Calls" at bounding box center [122, 19] width 42 height 12
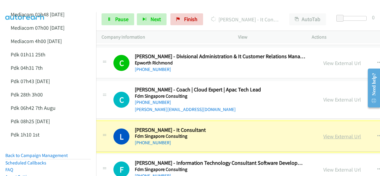
click at [323, 133] on link "View External Url" at bounding box center [342, 136] width 38 height 7
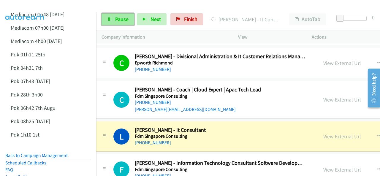
click at [117, 20] on span "Pause" at bounding box center [121, 19] width 13 height 7
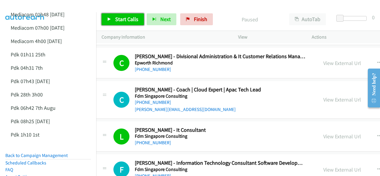
drag, startPoint x: 277, startPoint y: 123, endPoint x: 244, endPoint y: 157, distance: 47.6
click at [118, 21] on span "Start Calls" at bounding box center [126, 19] width 23 height 7
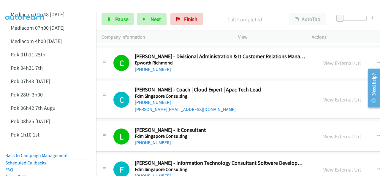
click at [36, 6] on img at bounding box center [25, 10] width 44 height 21
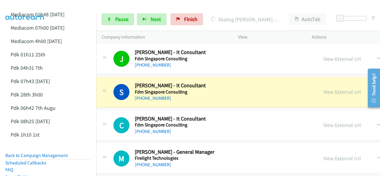
scroll to position [5321, 6]
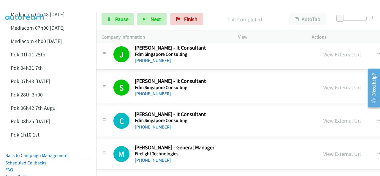
click at [37, 7] on img at bounding box center [25, 10] width 44 height 21
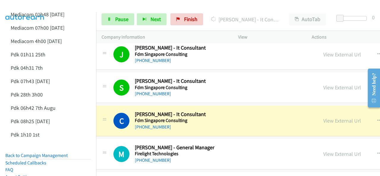
scroll to position [5350, 6]
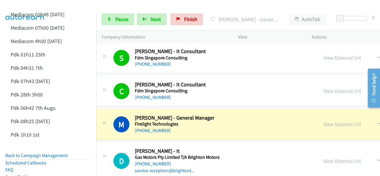
click at [42, 5] on img at bounding box center [25, 10] width 44 height 21
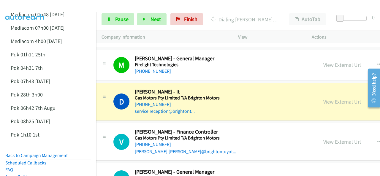
scroll to position [5380, 6]
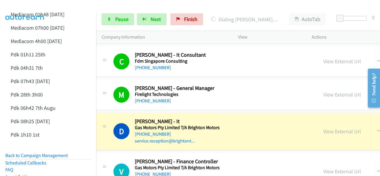
click at [26, 7] on img at bounding box center [25, 10] width 44 height 21
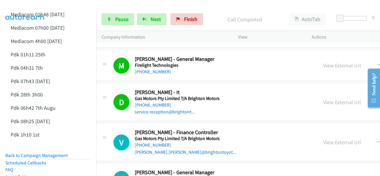
scroll to position [5410, 6]
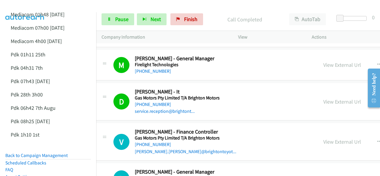
click at [25, 4] on img at bounding box center [25, 10] width 44 height 21
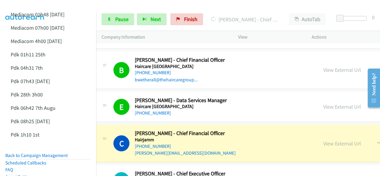
scroll to position [5558, 6]
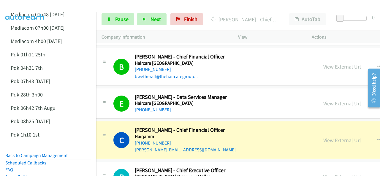
click at [34, 8] on img at bounding box center [25, 10] width 44 height 21
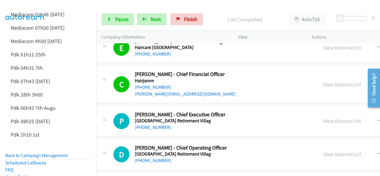
scroll to position [5617, 6]
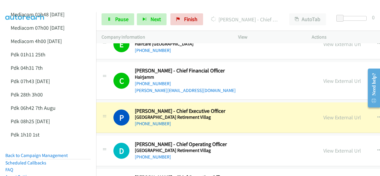
click at [20, 6] on img at bounding box center [25, 10] width 44 height 21
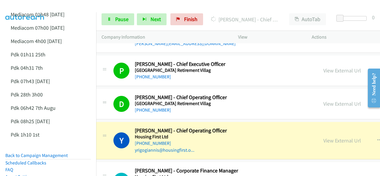
scroll to position [5677, 6]
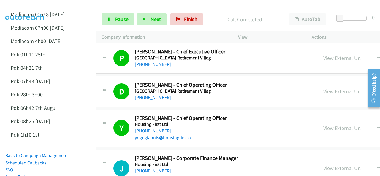
click at [35, 8] on img at bounding box center [25, 10] width 44 height 21
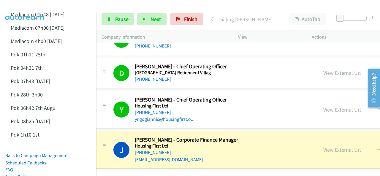
scroll to position [5706, 6]
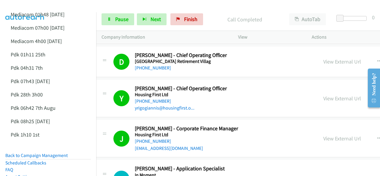
click at [30, 4] on img at bounding box center [25, 10] width 44 height 21
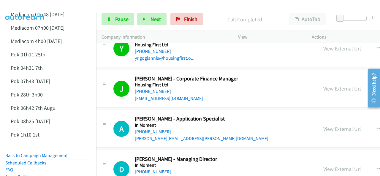
scroll to position [5766, 6]
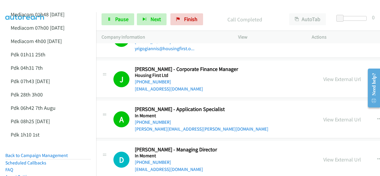
click at [25, 6] on img at bounding box center [25, 10] width 44 height 21
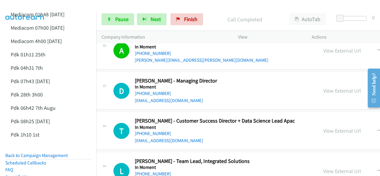
scroll to position [5825, 6]
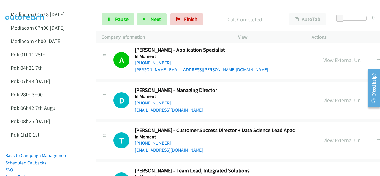
click at [22, 4] on img at bounding box center [25, 10] width 44 height 21
click at [110, 20] on icon at bounding box center [109, 19] width 4 height 4
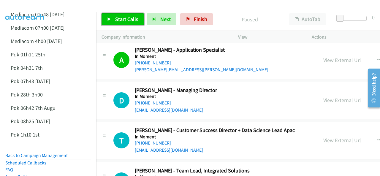
click at [120, 19] on span "Start Calls" at bounding box center [126, 19] width 23 height 7
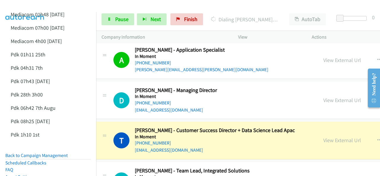
click at [25, 5] on img at bounding box center [25, 10] width 44 height 21
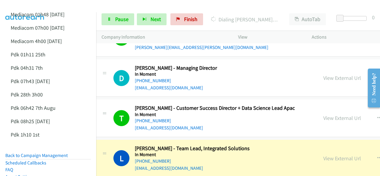
scroll to position [5855, 6]
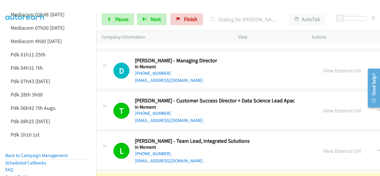
click at [27, 6] on img at bounding box center [25, 10] width 44 height 21
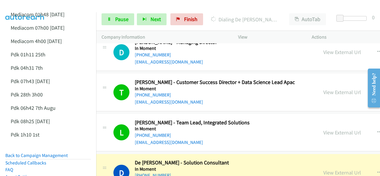
scroll to position [5884, 6]
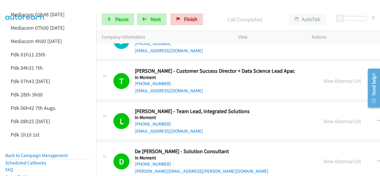
click at [34, 7] on img at bounding box center [25, 10] width 44 height 21
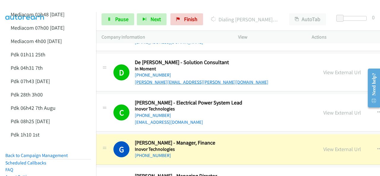
scroll to position [6033, 6]
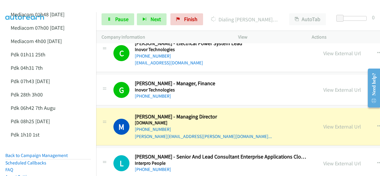
click at [31, 5] on img at bounding box center [25, 10] width 44 height 21
click at [323, 86] on link "View External Url" at bounding box center [342, 89] width 38 height 7
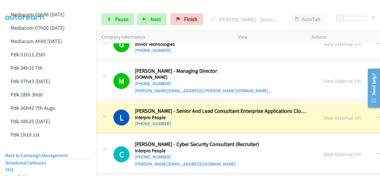
scroll to position [6122, 6]
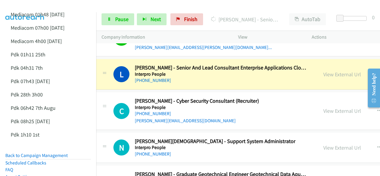
click at [41, 8] on img at bounding box center [25, 10] width 44 height 21
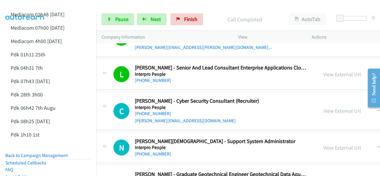
click at [42, 6] on img at bounding box center [25, 10] width 44 height 21
click at [30, 7] on img at bounding box center [25, 10] width 44 height 21
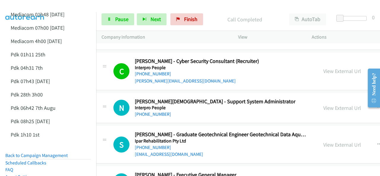
scroll to position [6151, 6]
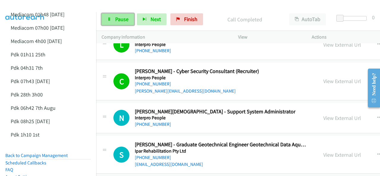
click at [120, 18] on span "Pause" at bounding box center [121, 19] width 13 height 7
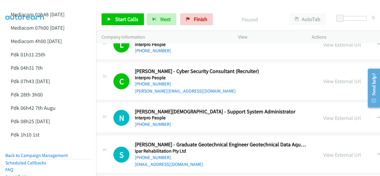
click at [30, 9] on img at bounding box center [25, 10] width 44 height 21
click at [124, 20] on span "Start Calls" at bounding box center [126, 19] width 23 height 7
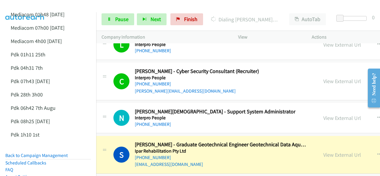
click at [40, 4] on img at bounding box center [25, 10] width 44 height 21
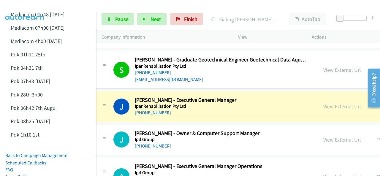
scroll to position [6240, 6]
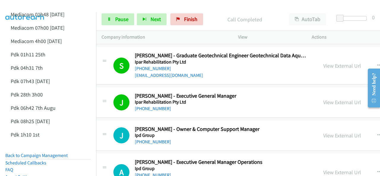
click at [24, 9] on img at bounding box center [25, 10] width 44 height 21
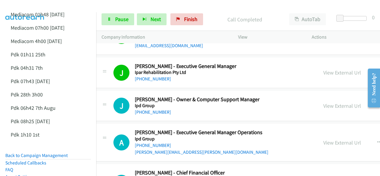
scroll to position [6300, 6]
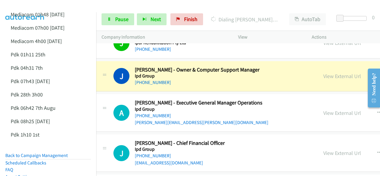
click at [34, 5] on img at bounding box center [25, 10] width 44 height 21
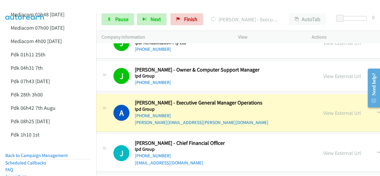
click at [43, 6] on img at bounding box center [25, 10] width 44 height 21
click at [52, 7] on div at bounding box center [187, 11] width 374 height 23
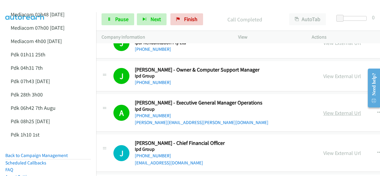
click at [323, 109] on link "View External Url" at bounding box center [342, 112] width 38 height 7
click at [34, 5] on img at bounding box center [25, 10] width 44 height 21
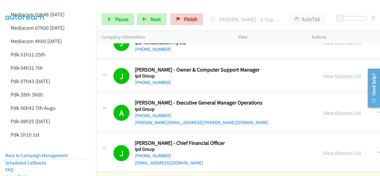
click at [47, 6] on div at bounding box center [187, 11] width 374 height 23
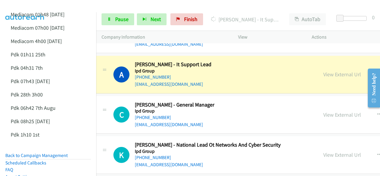
scroll to position [6389, 6]
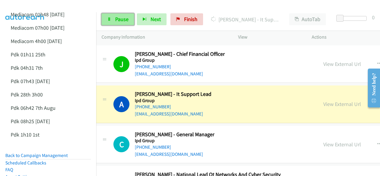
click at [117, 19] on span "Pause" at bounding box center [121, 19] width 13 height 7
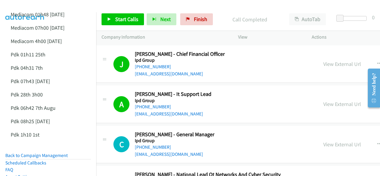
click at [27, 6] on img at bounding box center [25, 10] width 44 height 21
click at [323, 101] on link "View External Url" at bounding box center [342, 104] width 38 height 7
click at [115, 19] on span "Start Calls" at bounding box center [126, 19] width 23 height 7
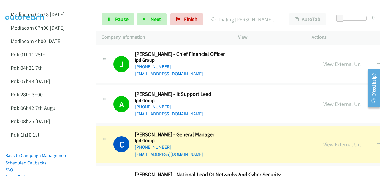
scroll to position [6418, 6]
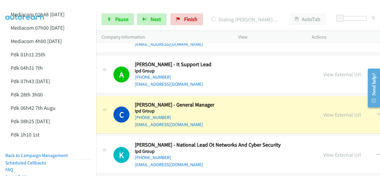
click at [28, 6] on img at bounding box center [25, 10] width 44 height 21
click at [117, 19] on span "Pause" at bounding box center [121, 19] width 13 height 7
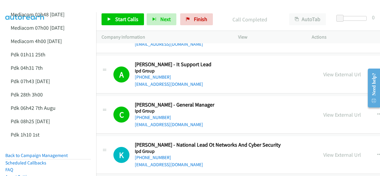
click at [28, 6] on img at bounding box center [25, 10] width 44 height 21
click at [37, 7] on img at bounding box center [25, 10] width 44 height 21
